Goal: Transaction & Acquisition: Purchase product/service

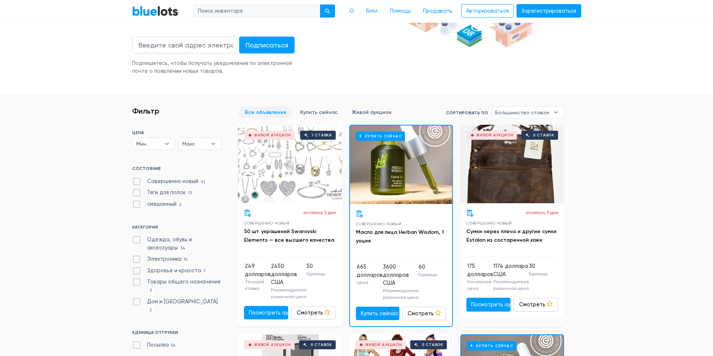
scroll to position [175, 0]
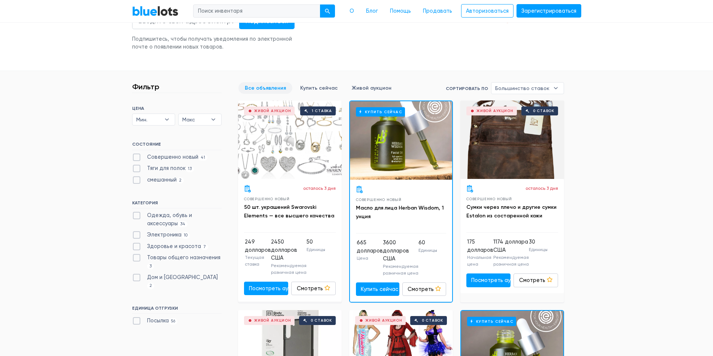
click at [138, 236] on label "Электроника 10" at bounding box center [161, 235] width 58 height 8
click at [137, 236] on input "Электроника 10" at bounding box center [134, 233] width 5 height 5
checkbox input "true"
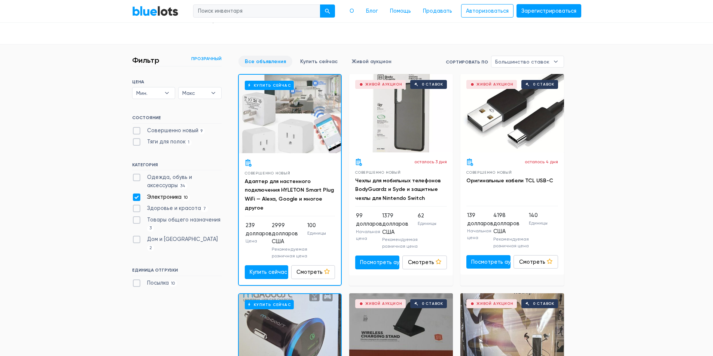
scroll to position [226, 0]
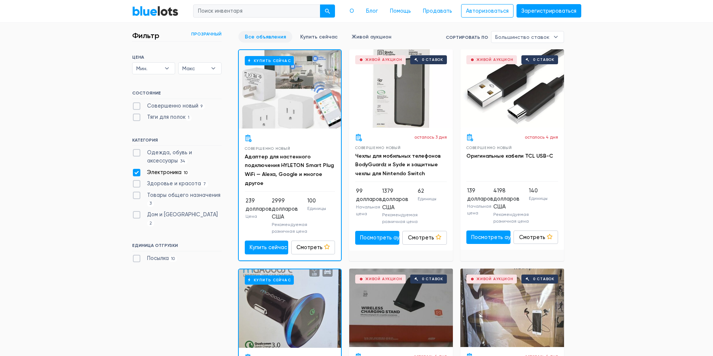
click at [139, 255] on label "Посылка 10" at bounding box center [154, 259] width 45 height 8
click at [137, 255] on input "Посылка 10" at bounding box center [134, 257] width 5 height 5
checkbox input "true"
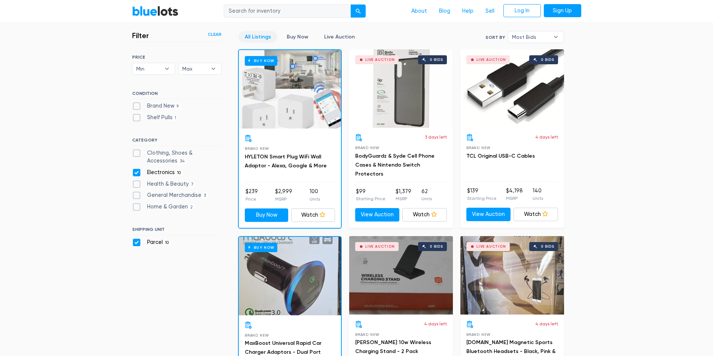
scroll to position [226, 0]
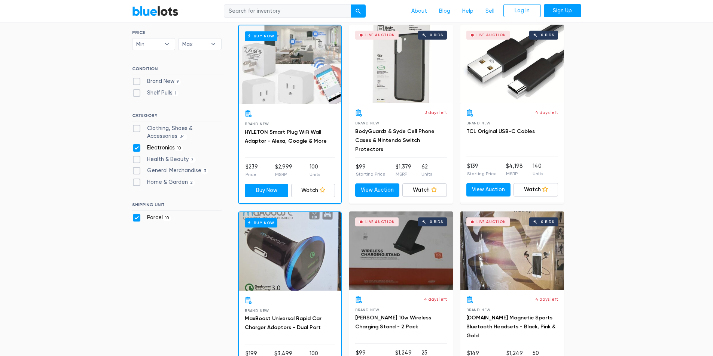
click at [136, 152] on label "Electronics 10" at bounding box center [157, 148] width 51 height 8
click at [136, 149] on input "Electronics 10" at bounding box center [134, 146] width 5 height 5
checkbox input "false"
